Goal: Complete application form

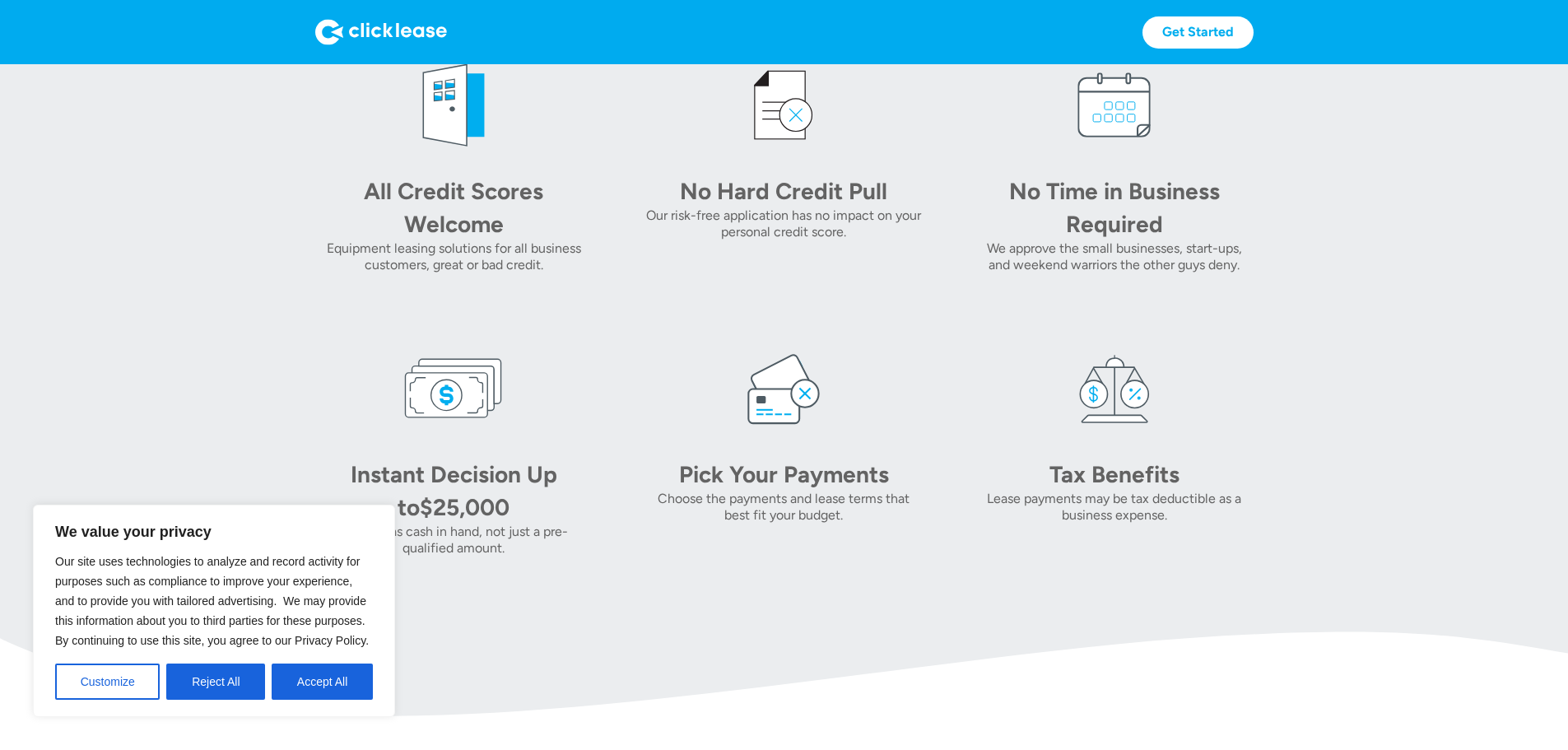
scroll to position [741, 0]
click at [151, 247] on section "All Credit Scores Welcome Equipment leasing solutions for all business customer…" at bounding box center [784, 305] width 1568 height 540
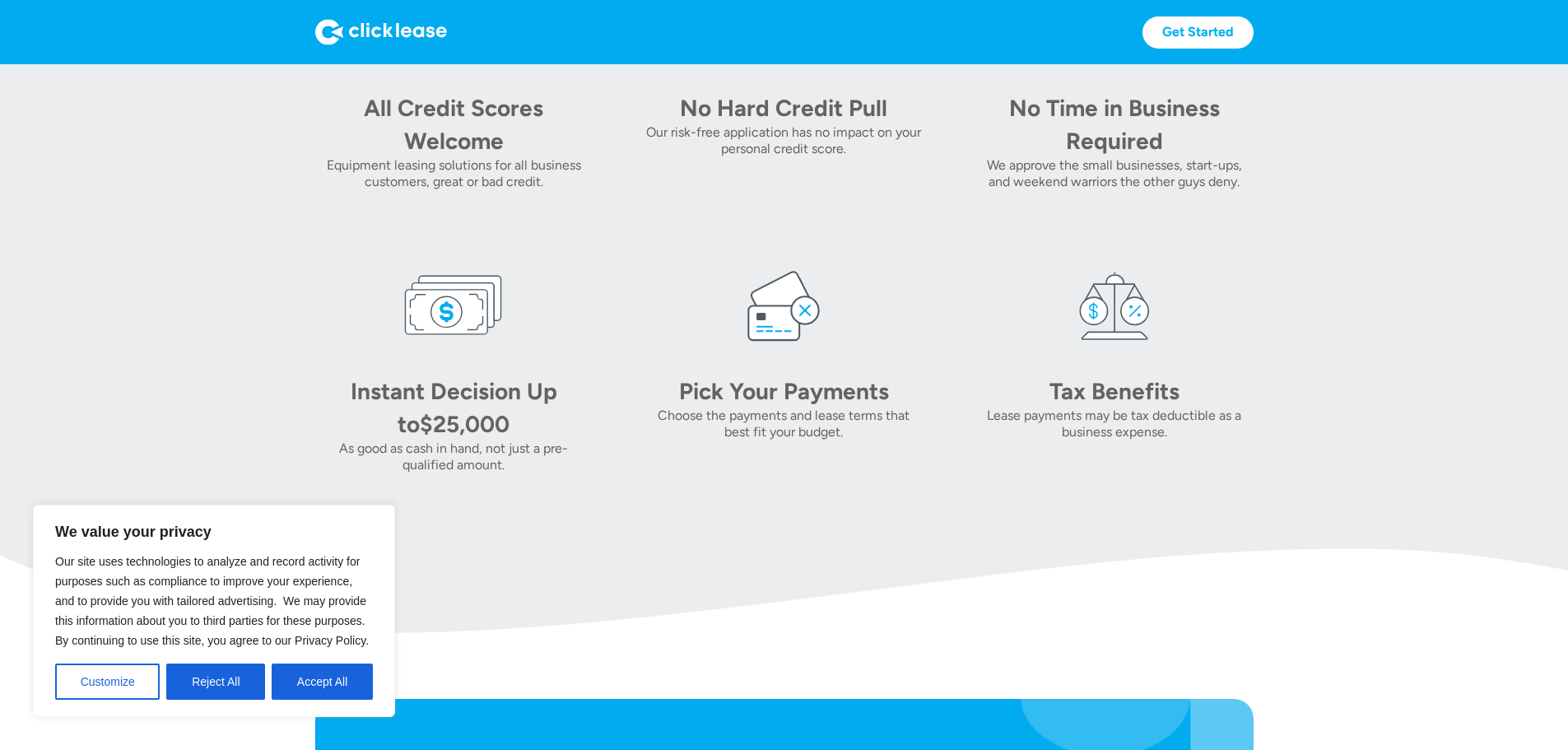
scroll to position [1153, 0]
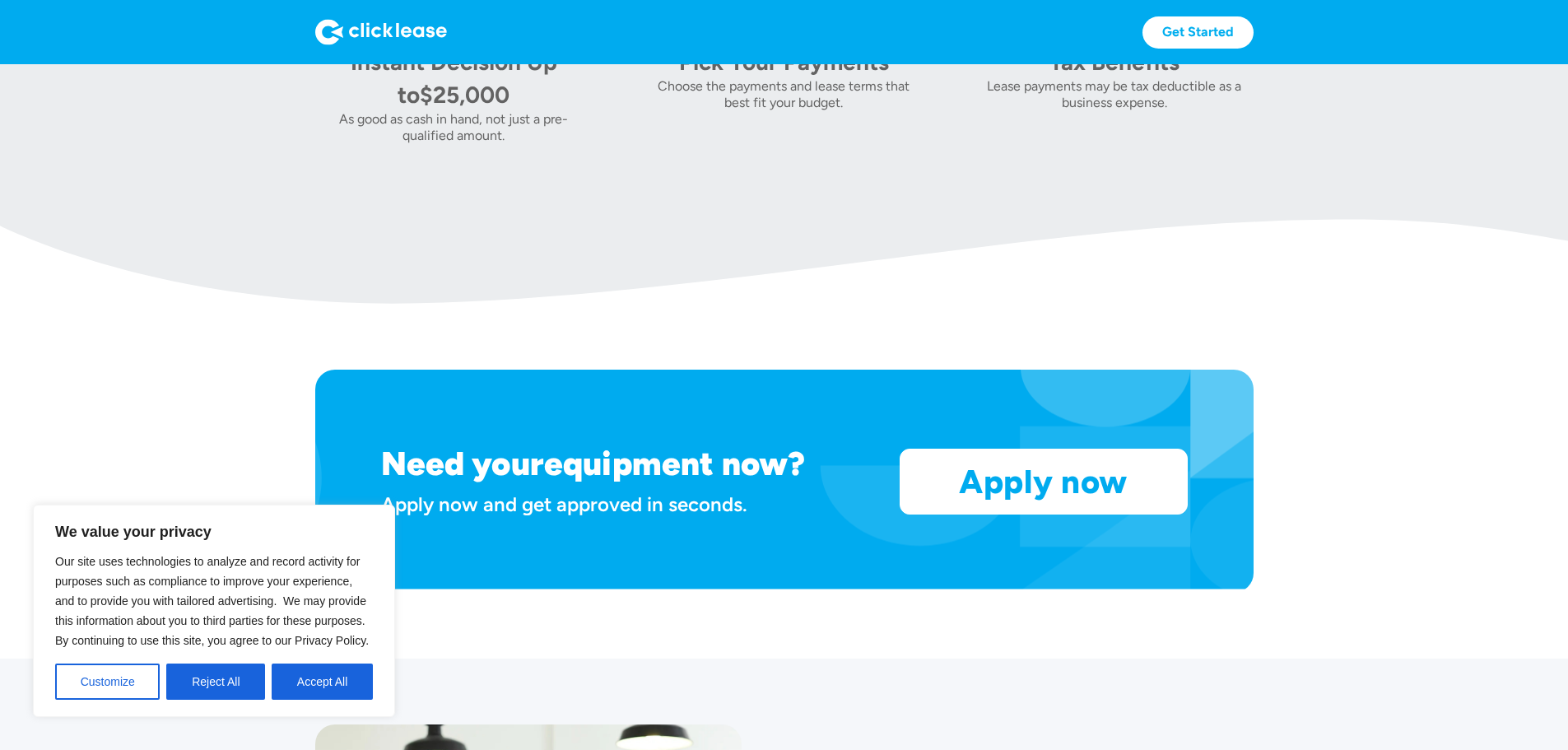
click at [772, 111] on div "Choose the payments and lease terms that best fit your budget." at bounding box center [784, 95] width 277 height 33
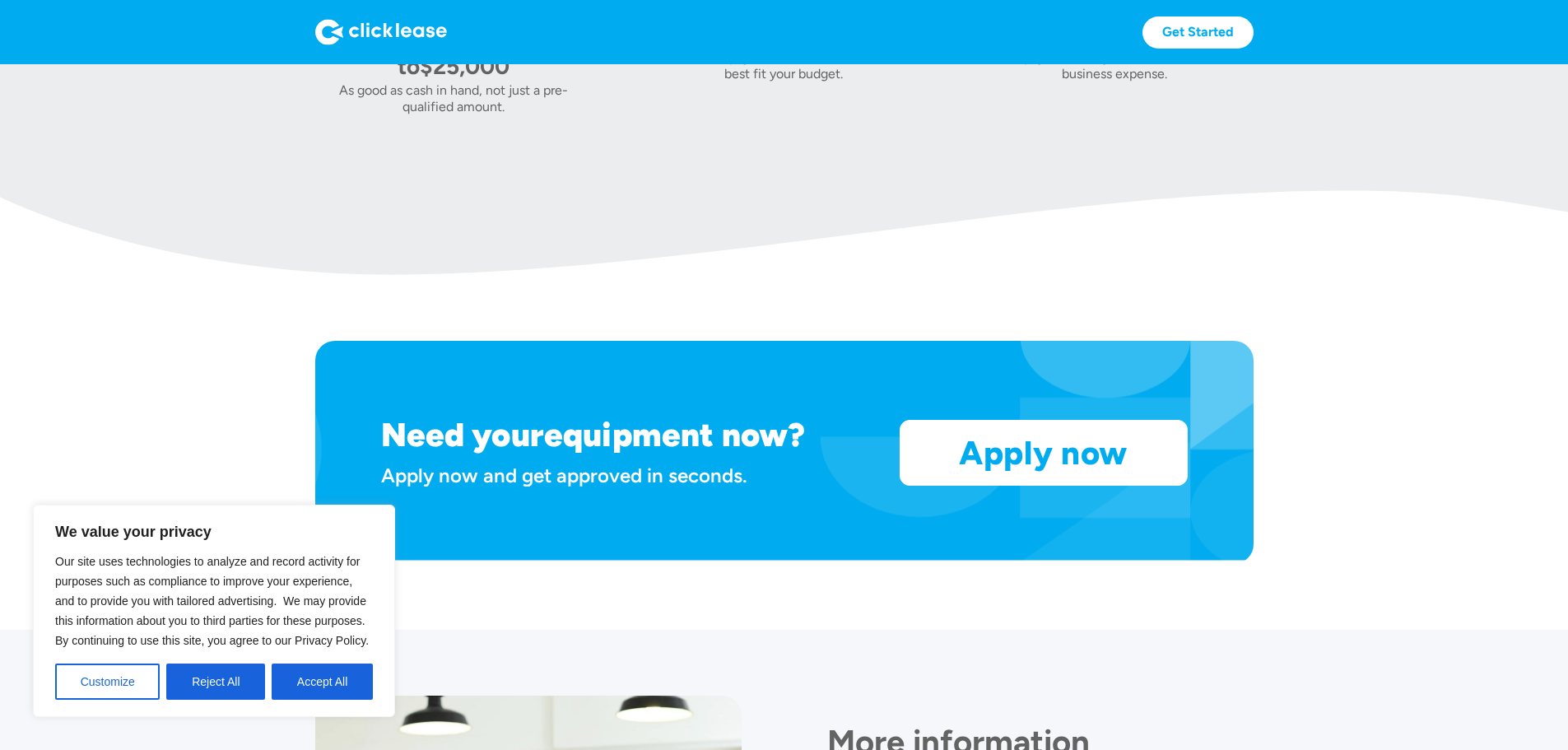
scroll to position [1399, 0]
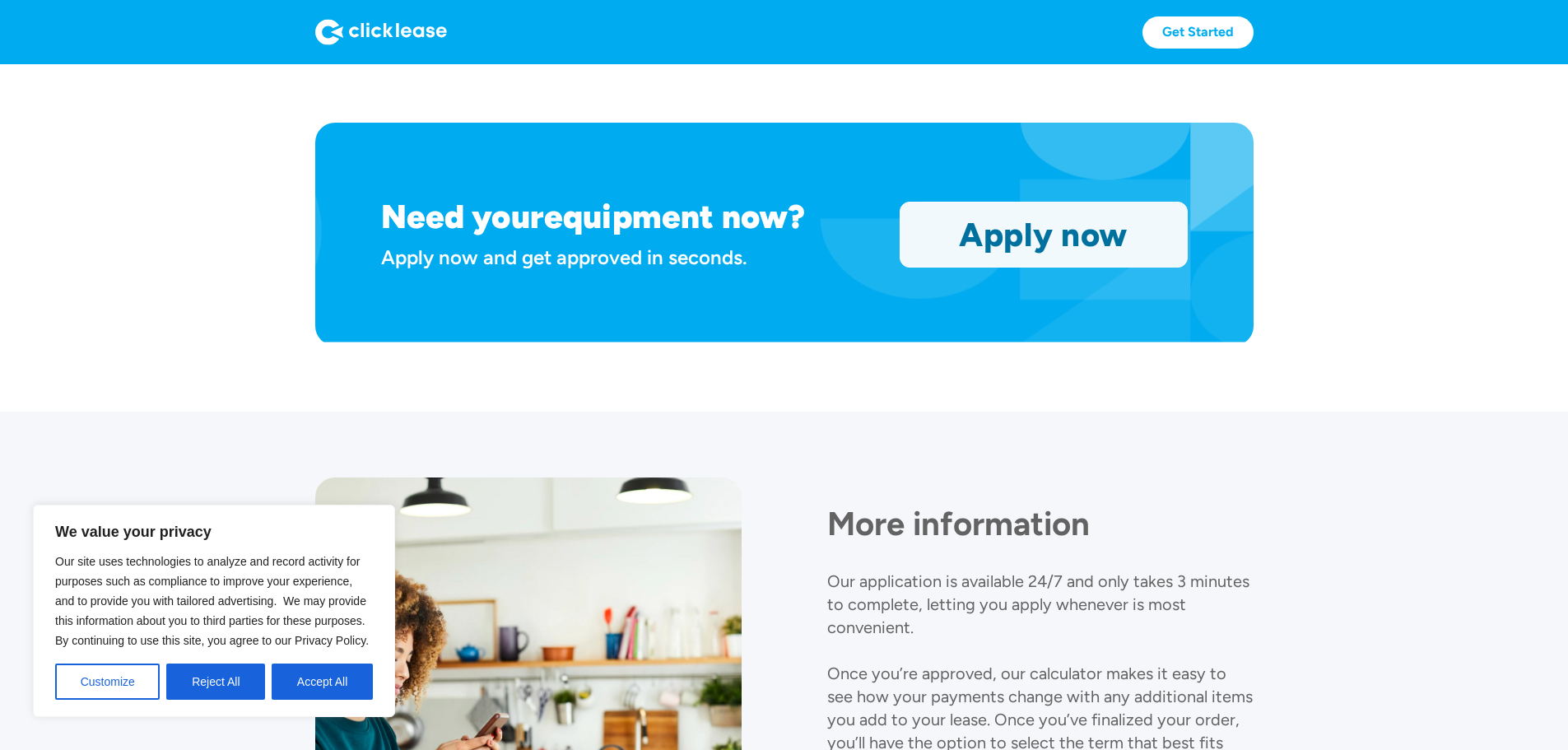
click at [1121, 267] on link "Apply now" at bounding box center [1043, 235] width 286 height 64
